Goal: Transaction & Acquisition: Purchase product/service

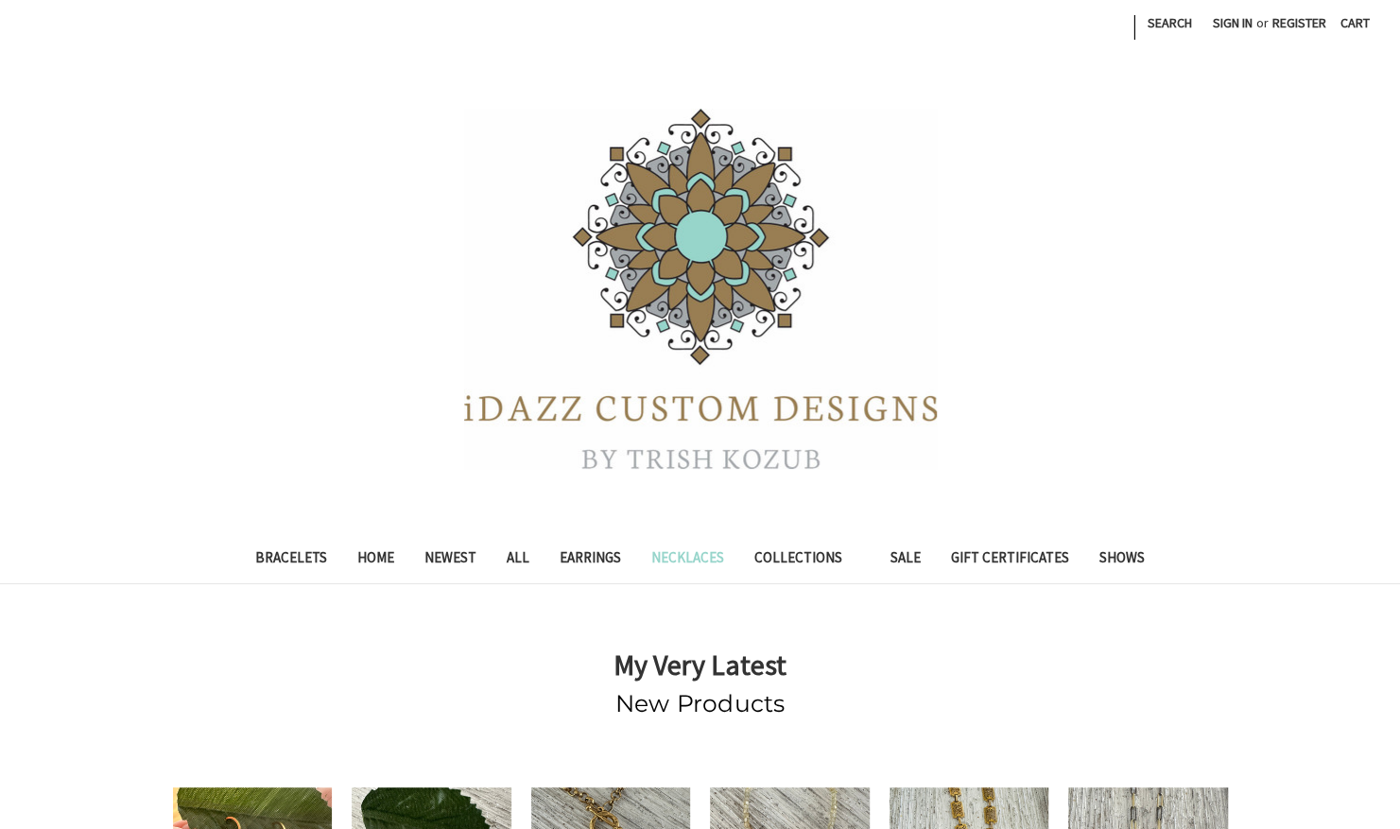
click at [690, 557] on link "Necklaces" at bounding box center [687, 560] width 103 height 46
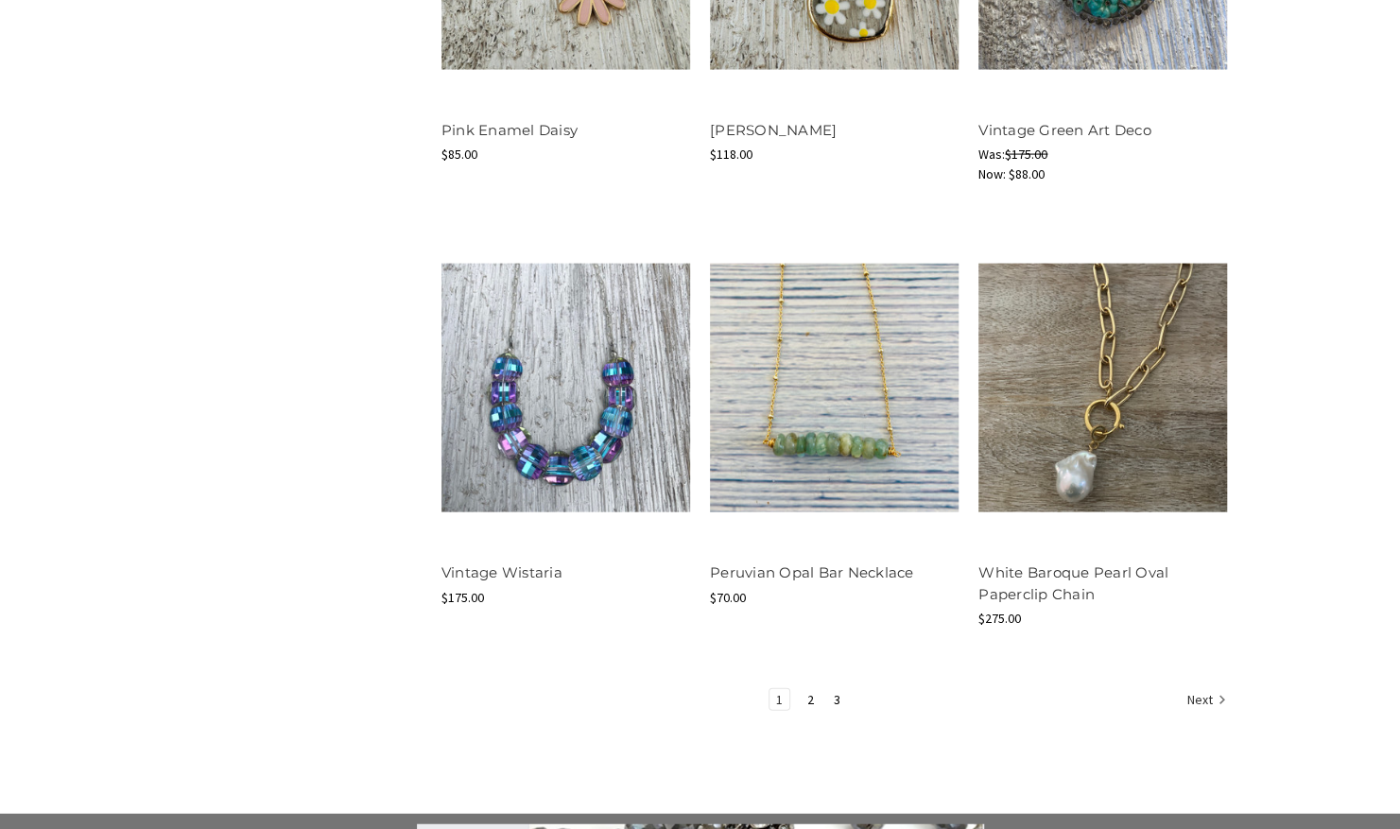
scroll to position [2268, 0]
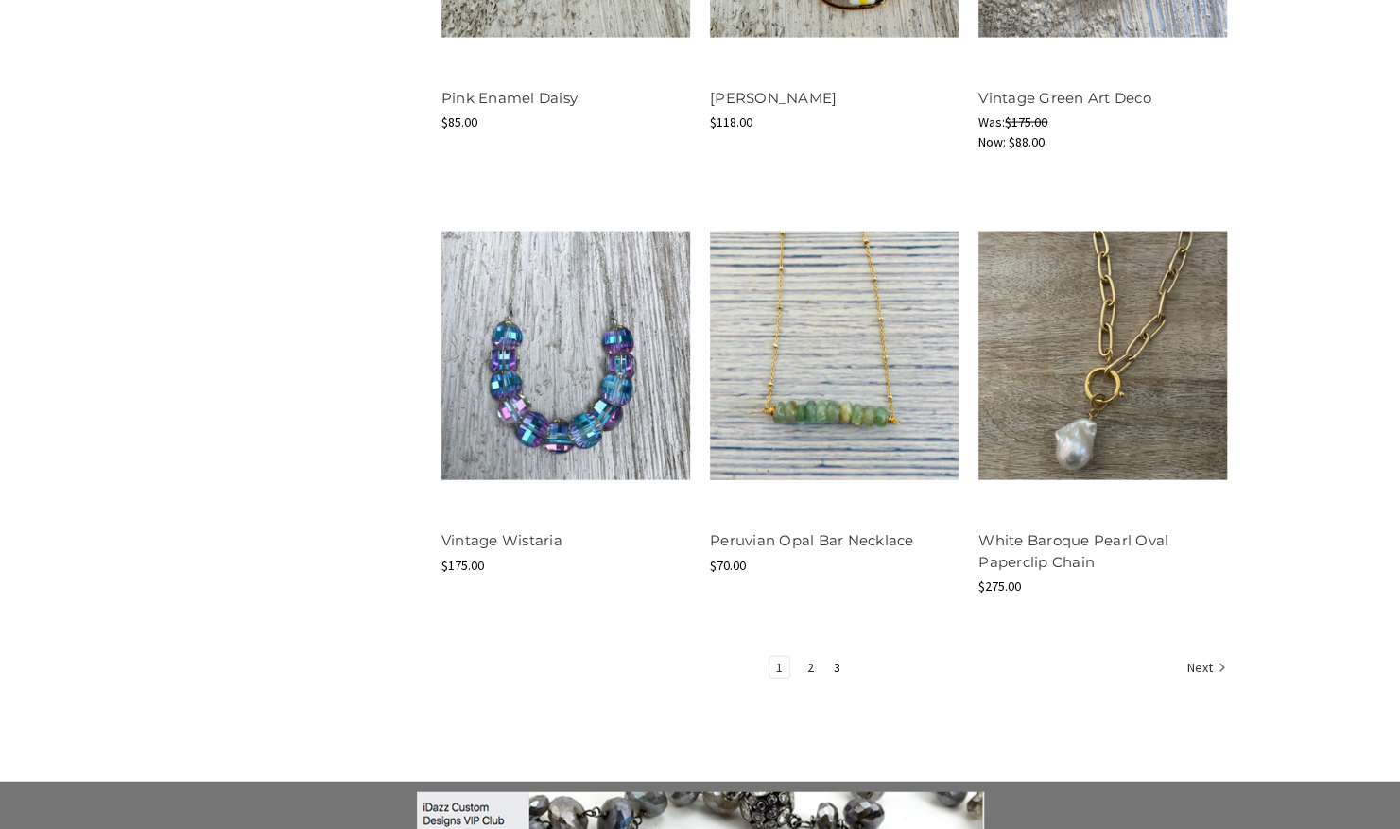
click at [802, 664] on link "2" at bounding box center [811, 667] width 20 height 21
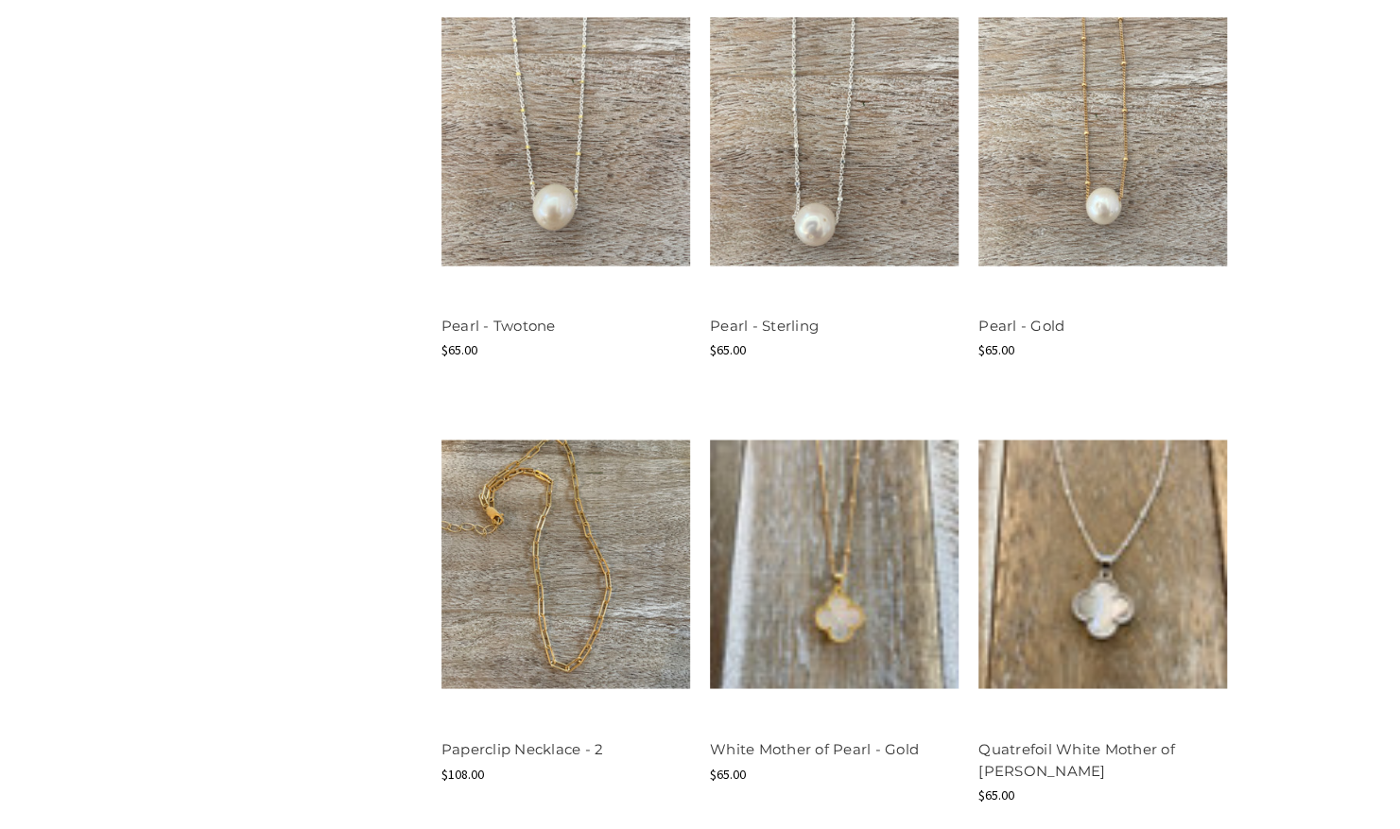
scroll to position [1607, 0]
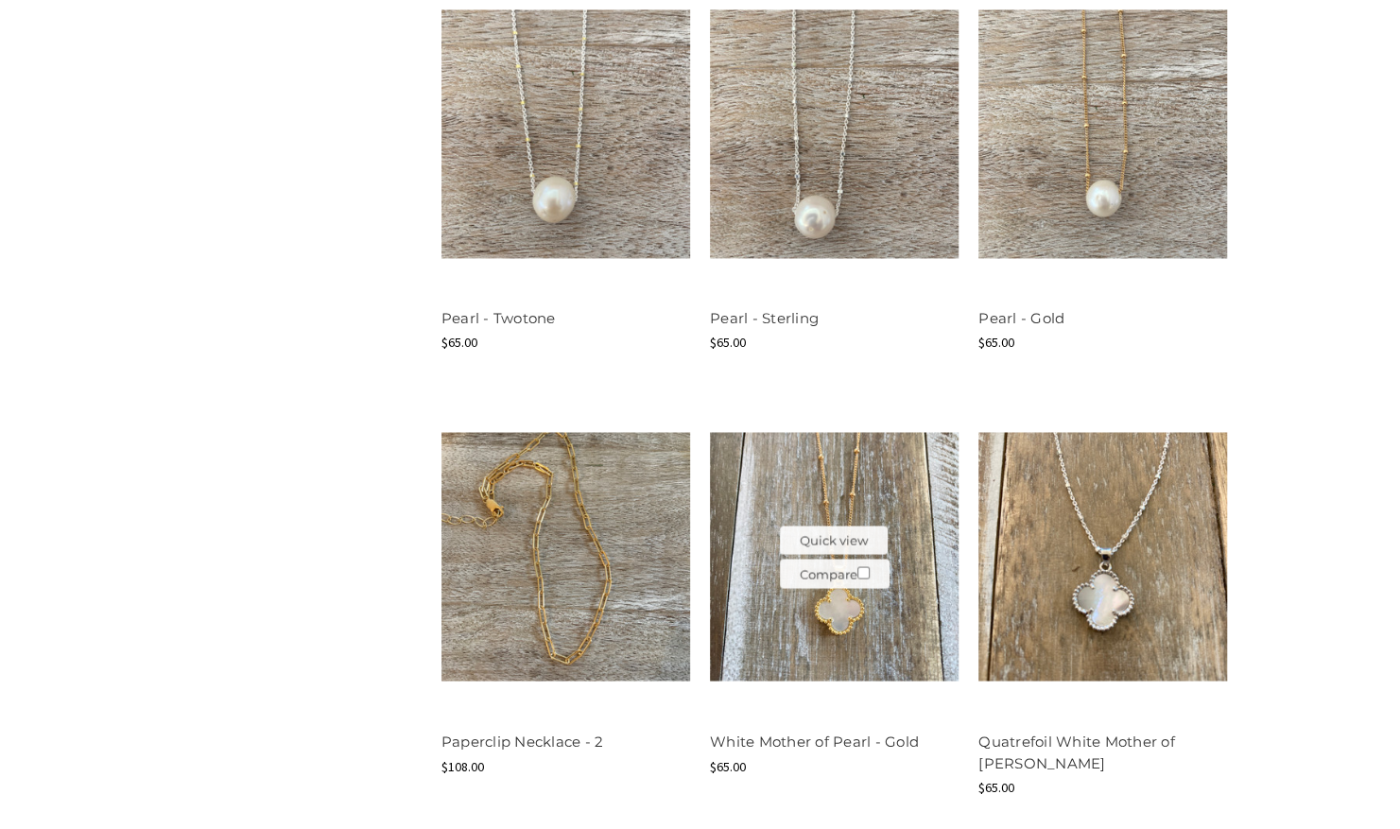
click at [819, 628] on img at bounding box center [834, 556] width 249 height 249
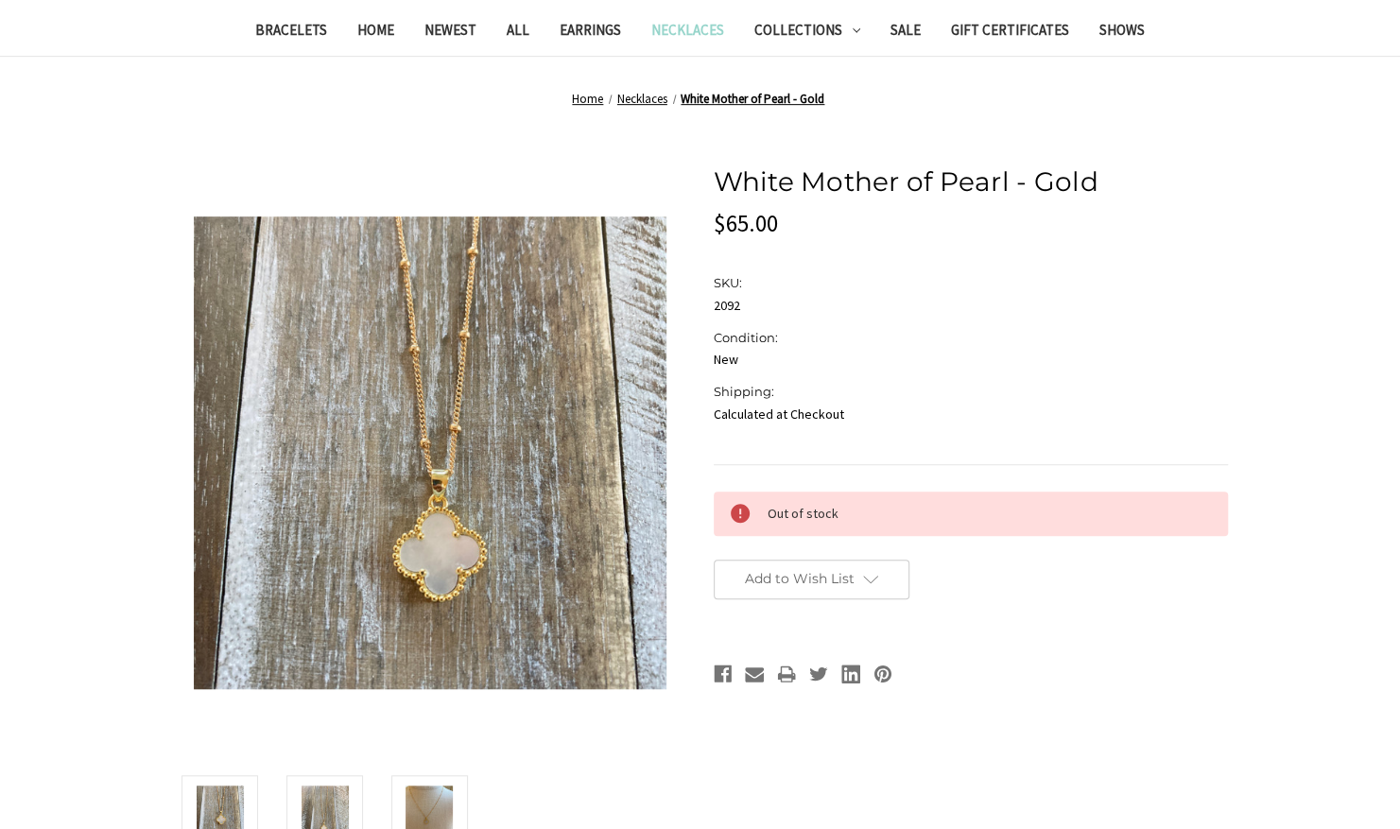
scroll to position [567, 0]
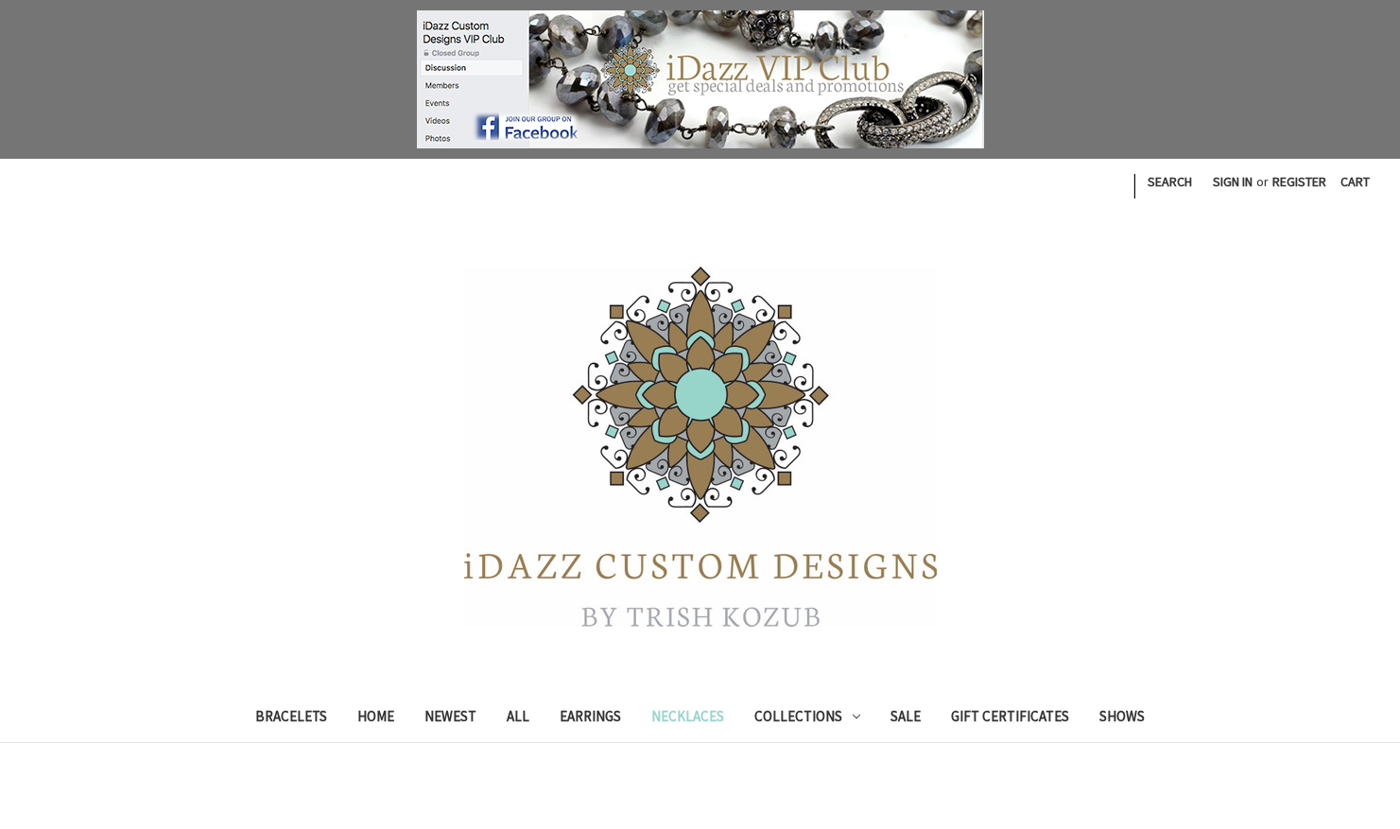
scroll to position [1732, 0]
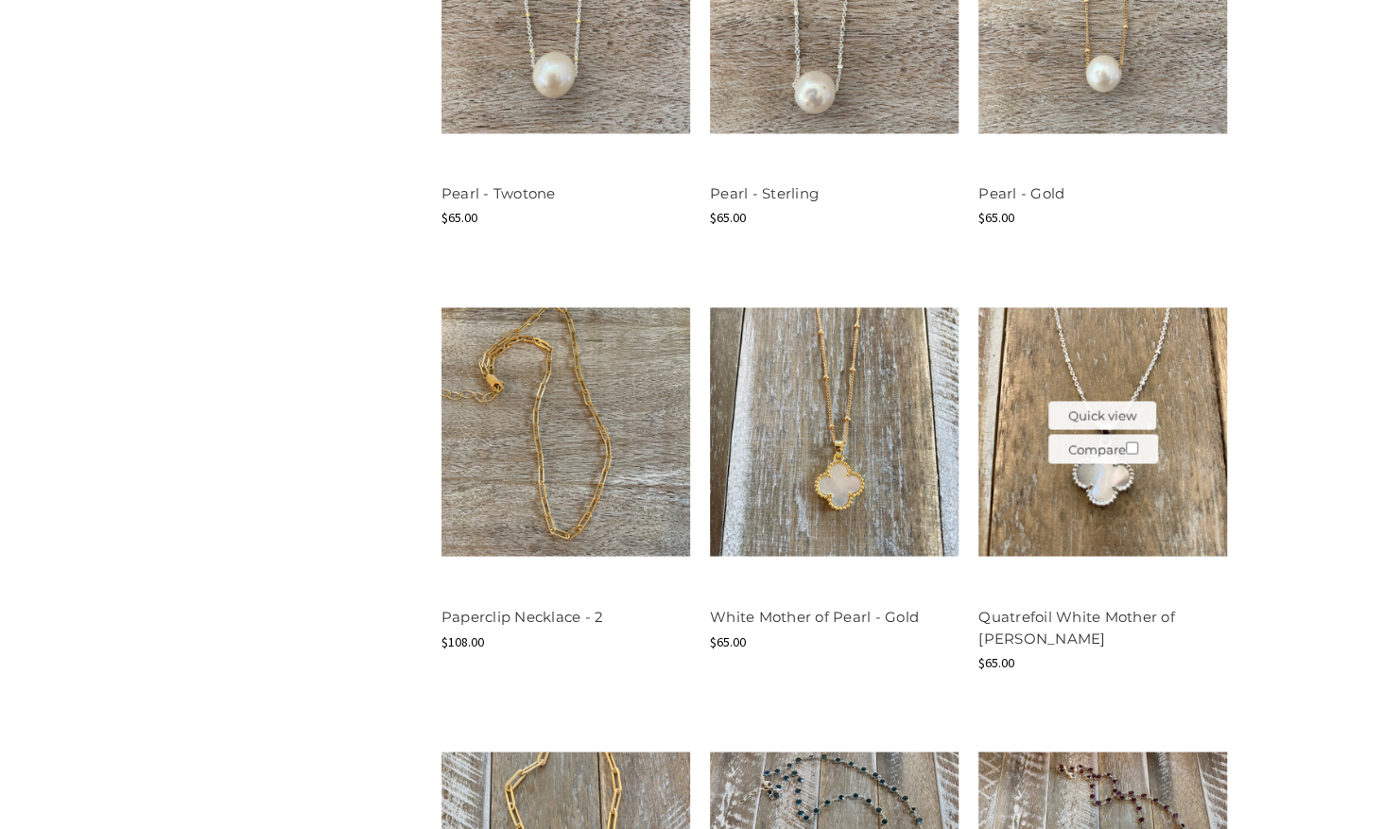
click at [1115, 483] on img at bounding box center [1102, 431] width 249 height 249
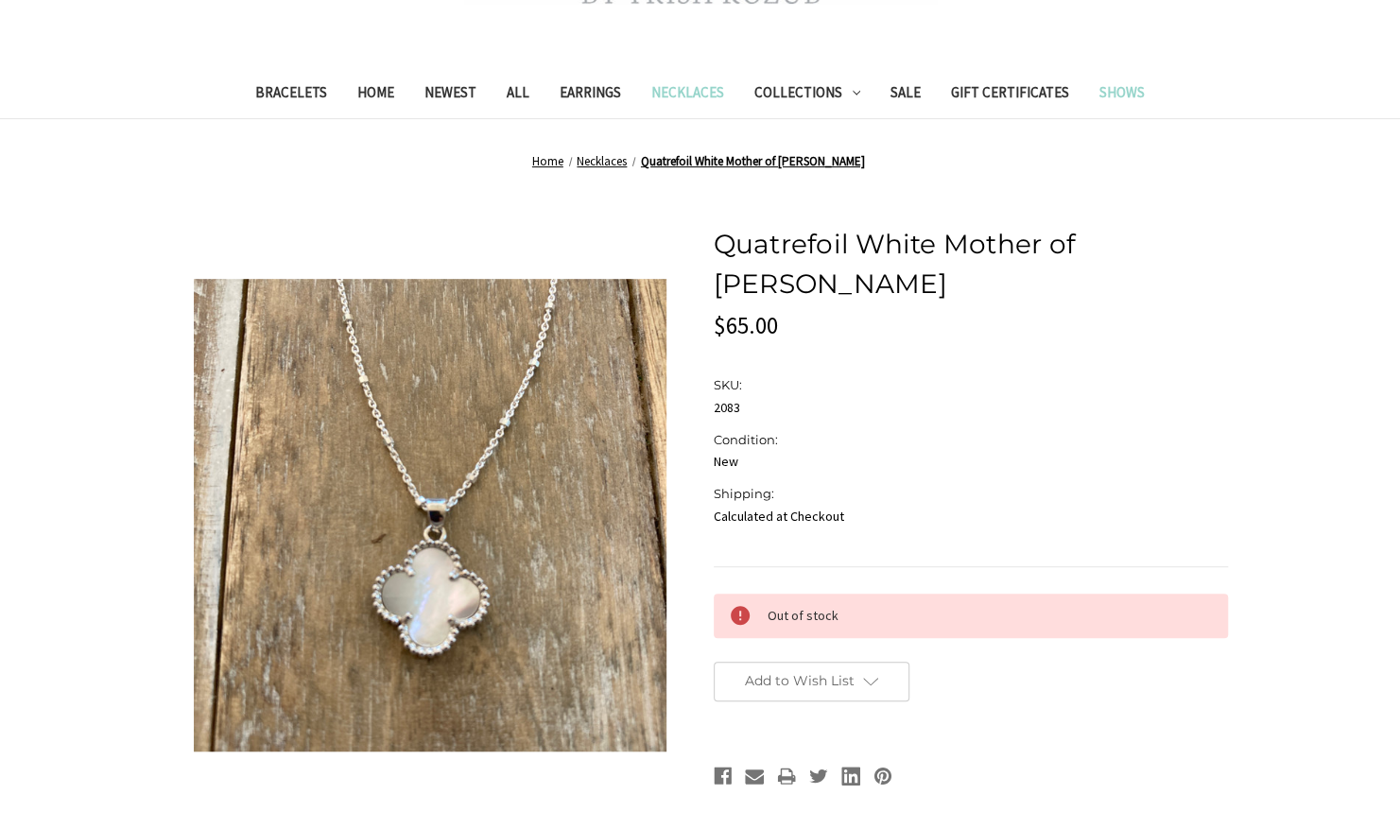
scroll to position [473, 0]
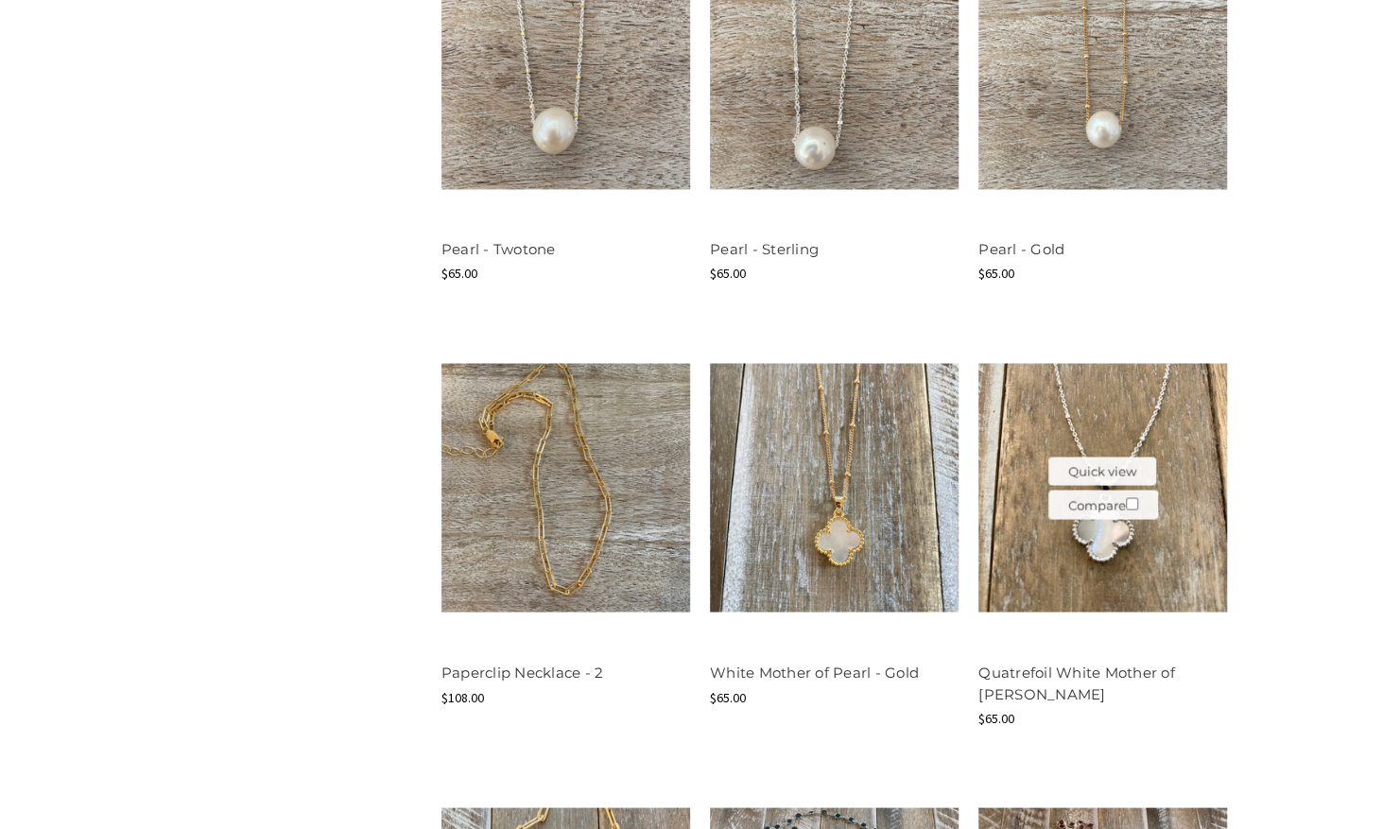
scroll to position [1951, 0]
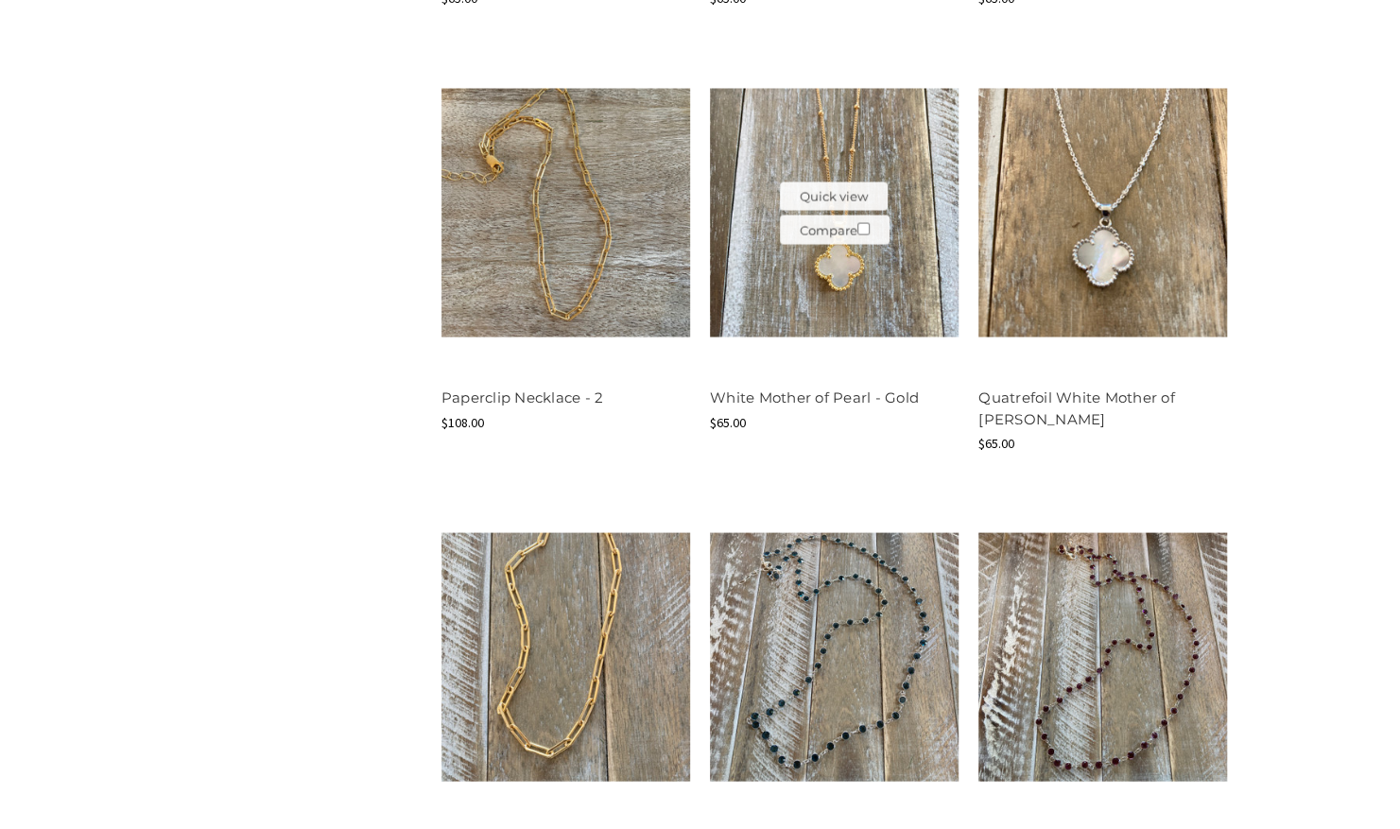
click at [828, 308] on img at bounding box center [834, 212] width 249 height 249
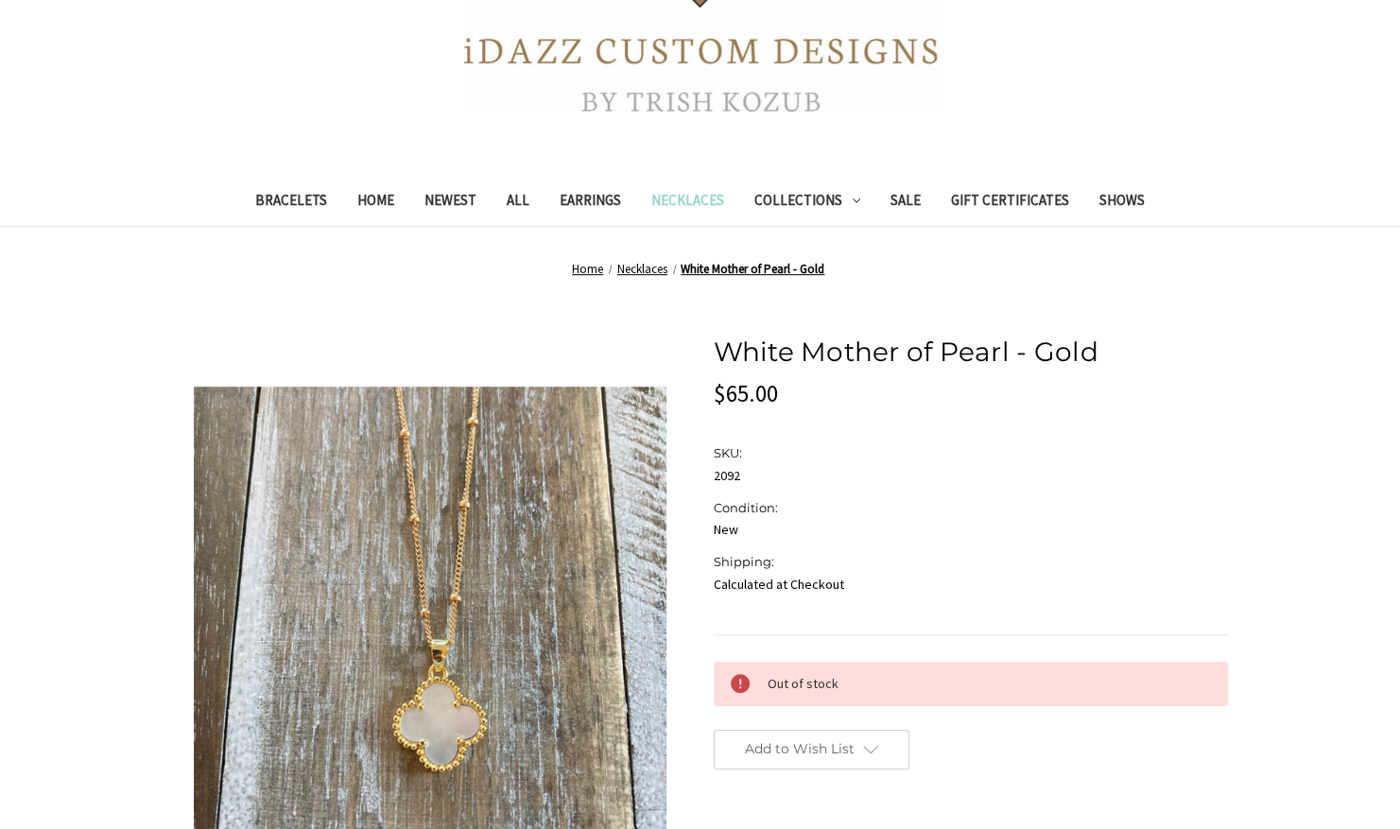
scroll to position [473, 0]
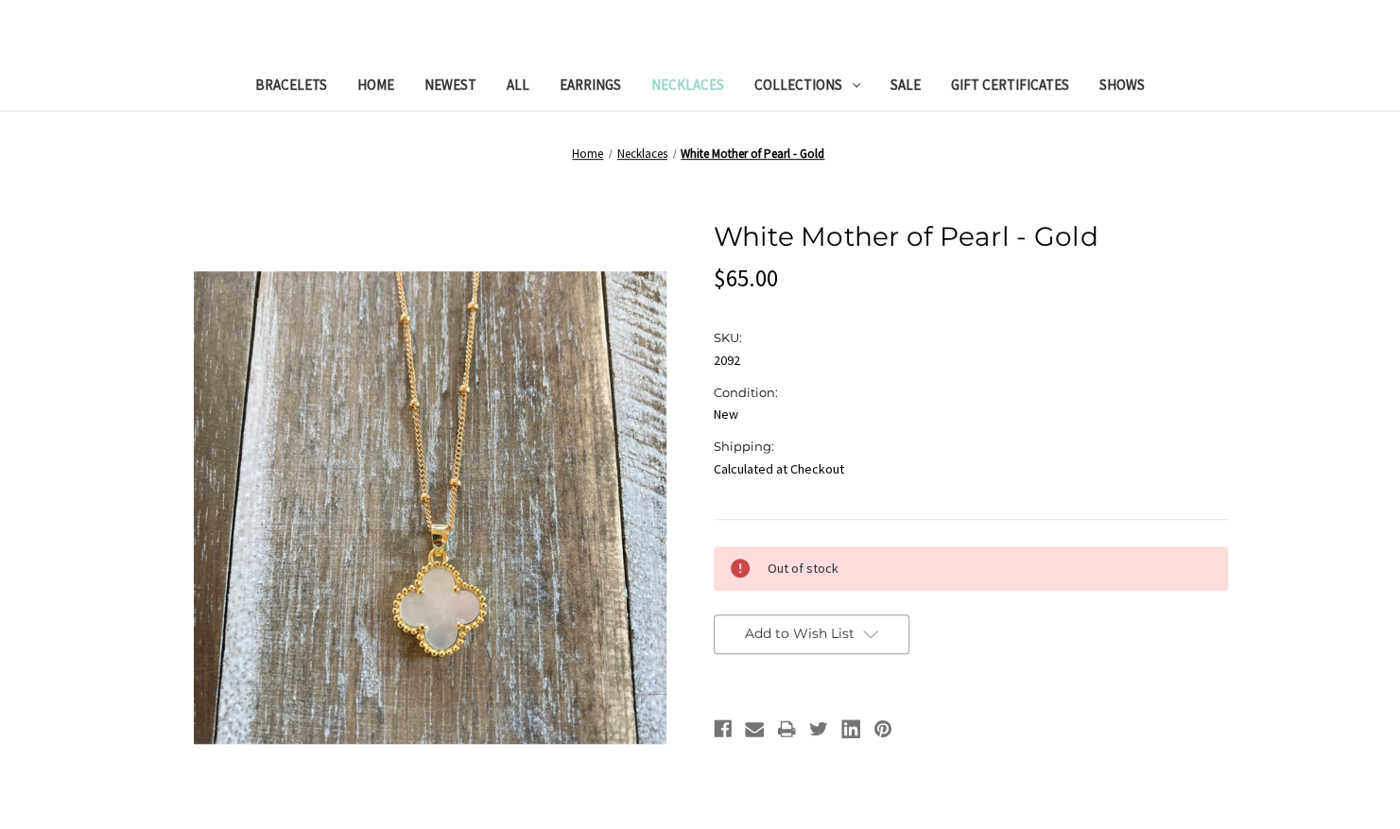
click at [764, 637] on span "Add to Wish List" at bounding box center [799, 633] width 110 height 17
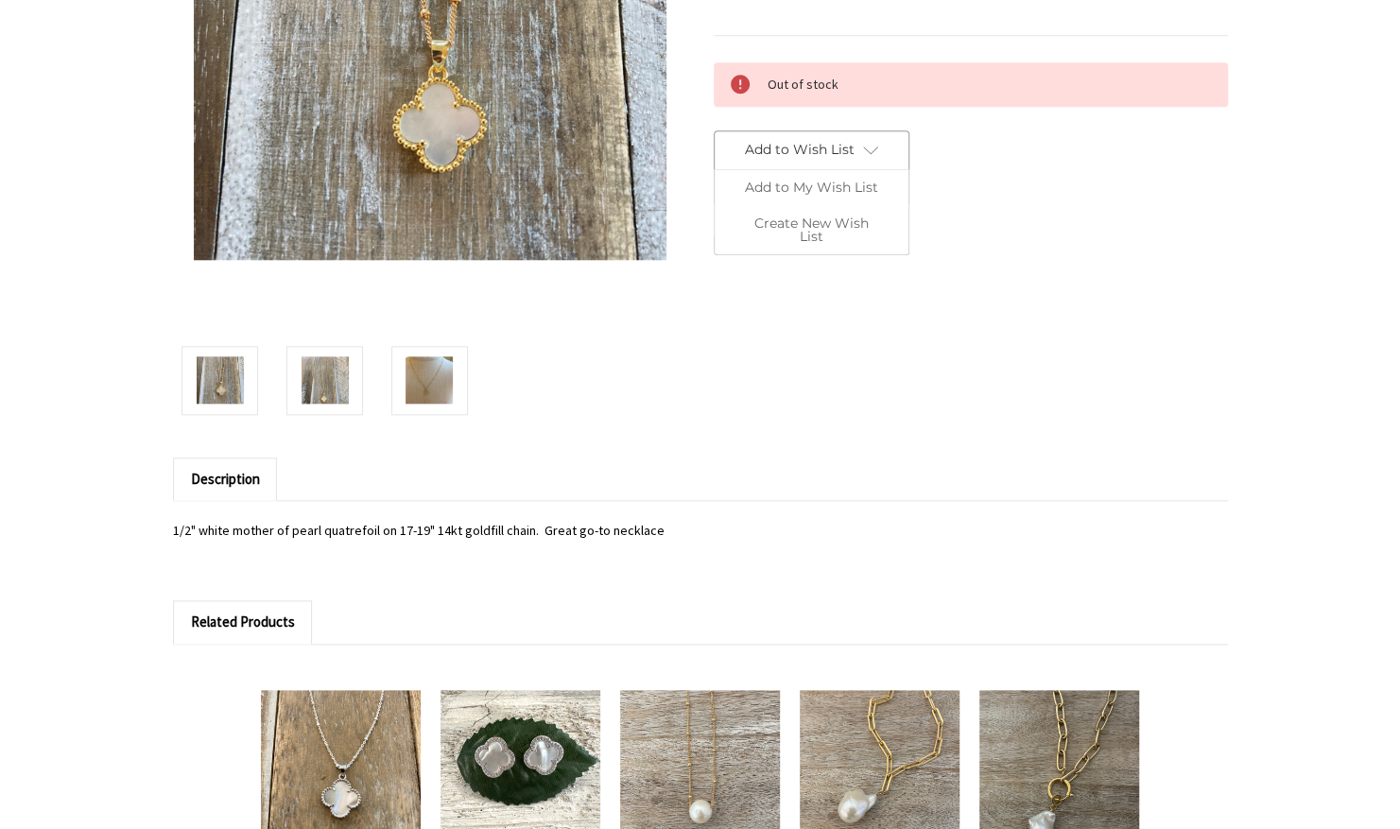
scroll to position [1229, 0]
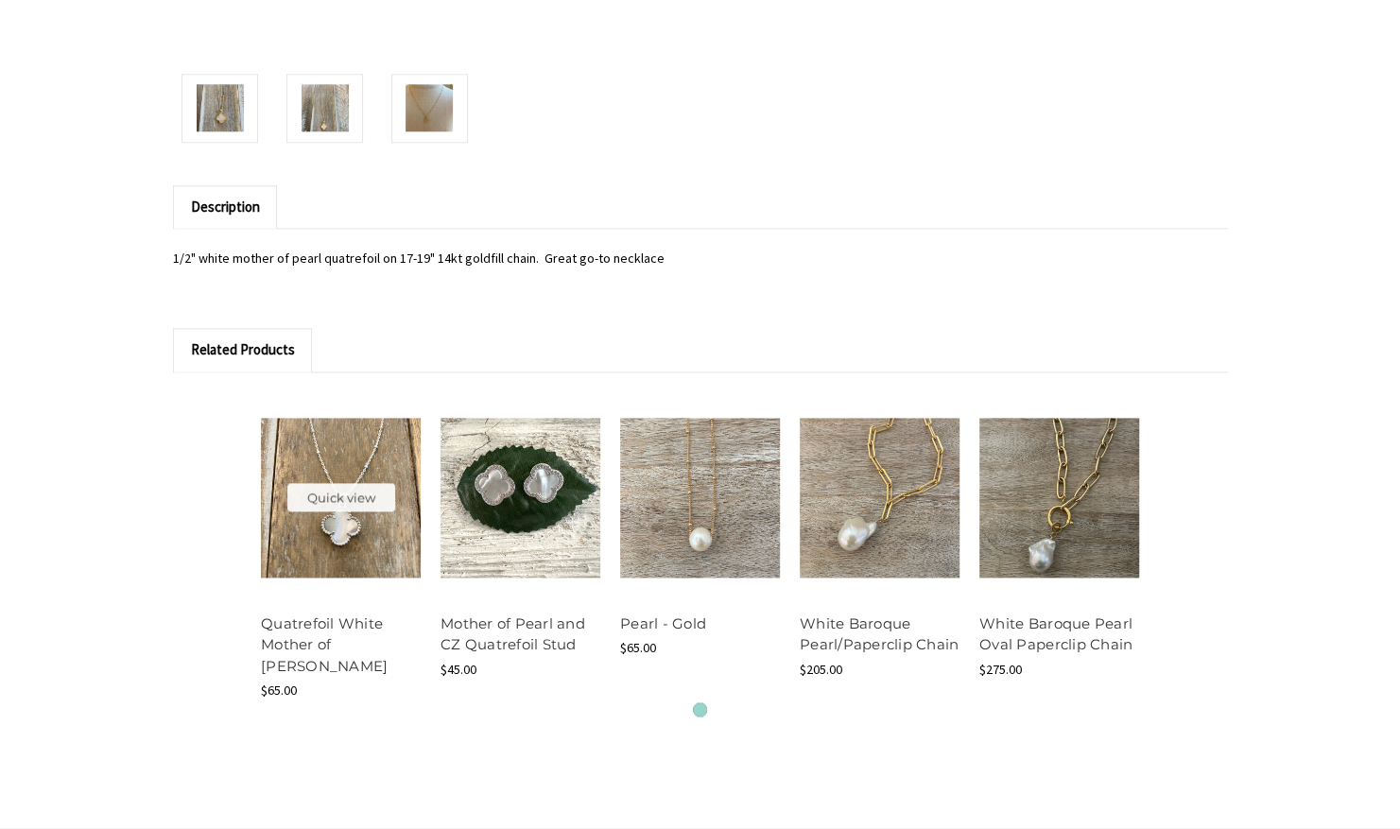
click at [336, 514] on img at bounding box center [341, 498] width 160 height 160
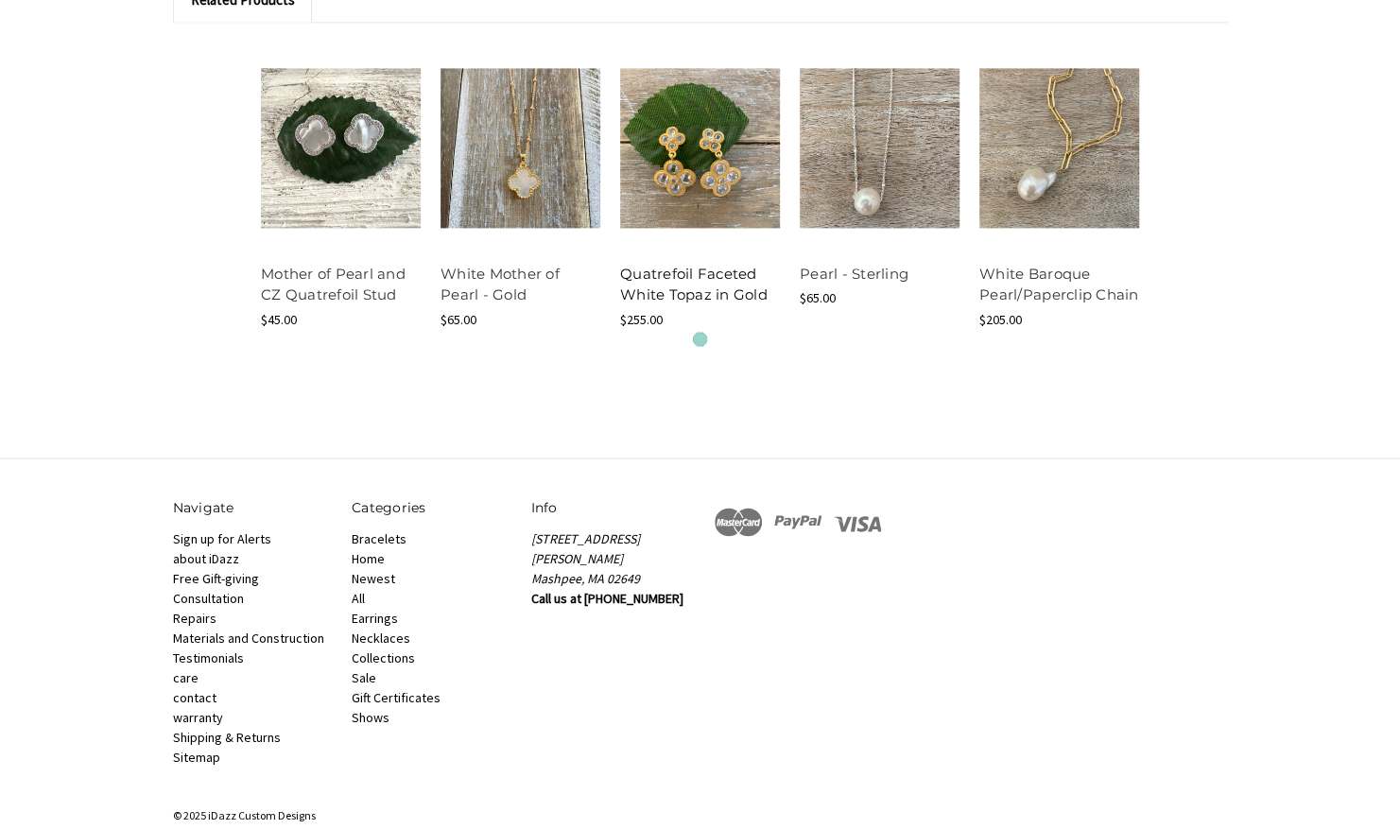
scroll to position [1588, 0]
